Goal: Ask a question: Seek information or help from site administrators or community

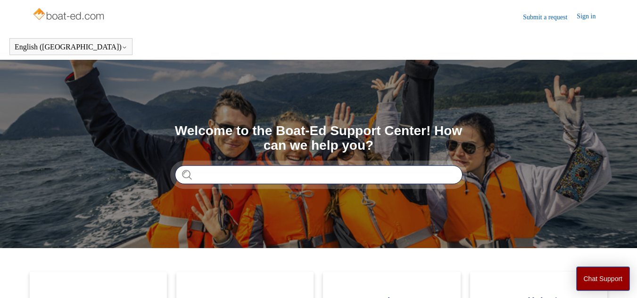
click at [198, 175] on input "Search" at bounding box center [318, 174] width 287 height 19
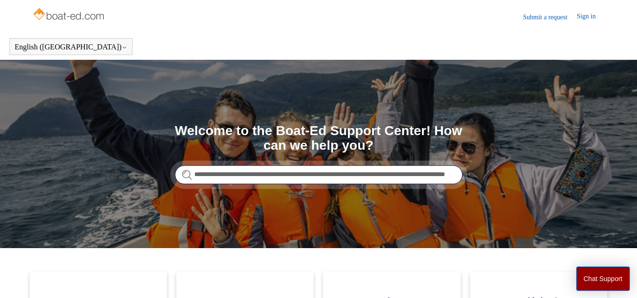
scroll to position [0, 42]
type input "**********"
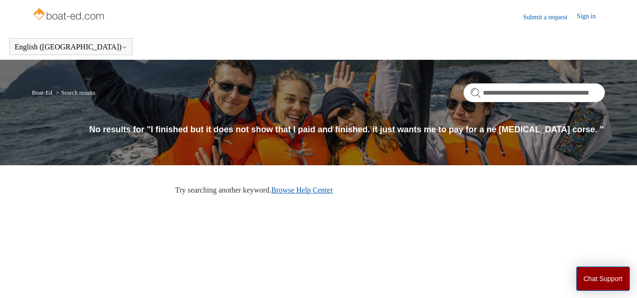
click at [319, 190] on link "Browse Help Center" at bounding box center [302, 190] width 62 height 8
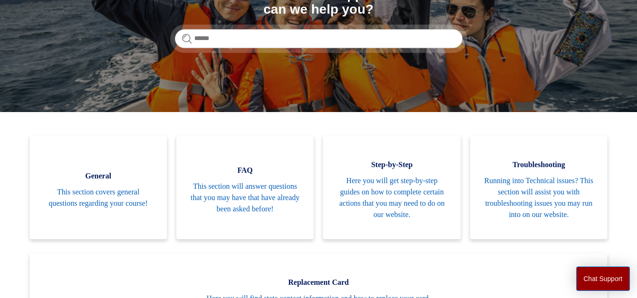
scroll to position [143, 0]
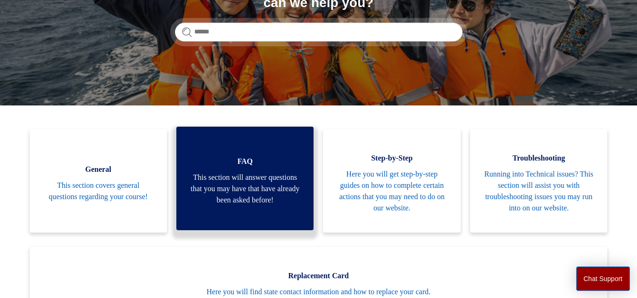
click at [257, 186] on span "This section will answer questions that you may have that have already been ask…" at bounding box center [244, 189] width 109 height 34
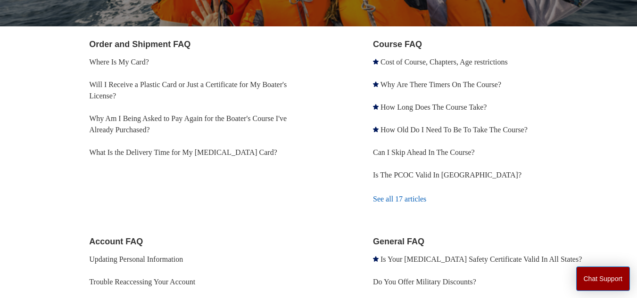
scroll to position [169, 0]
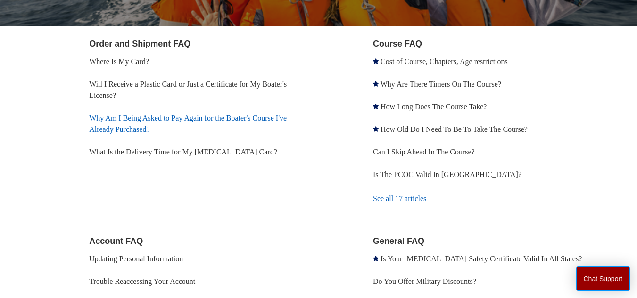
click at [128, 119] on link "Why Am I Being Asked to Pay Again for the Boater's Course I've Already Purchase…" at bounding box center [187, 123] width 197 height 19
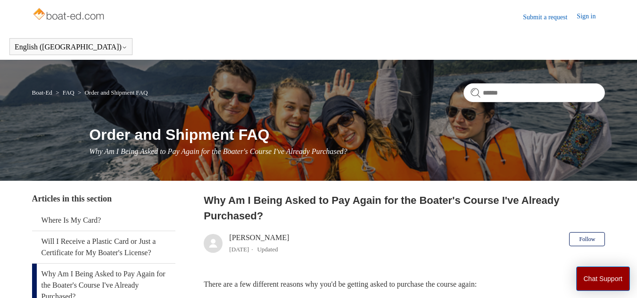
click at [589, 21] on link "Sign in" at bounding box center [590, 16] width 28 height 11
